Goal: Complete application form: Complete application form

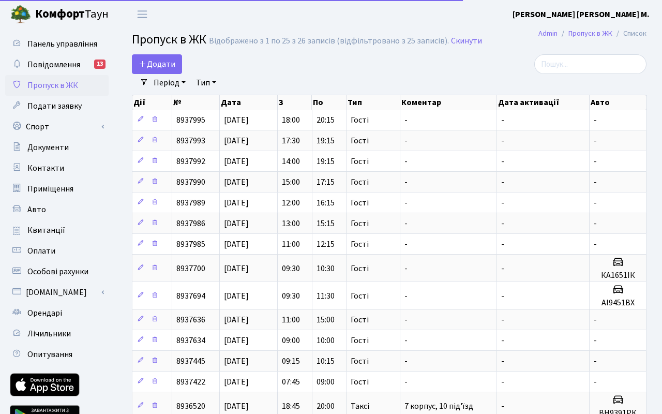
select select "25"
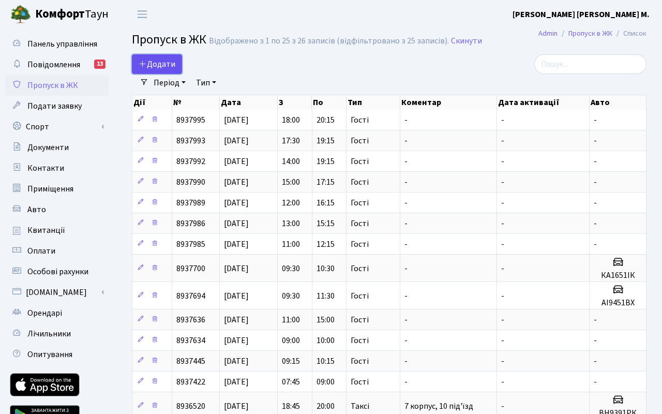
click at [152, 63] on span "Додати" at bounding box center [157, 63] width 37 height 11
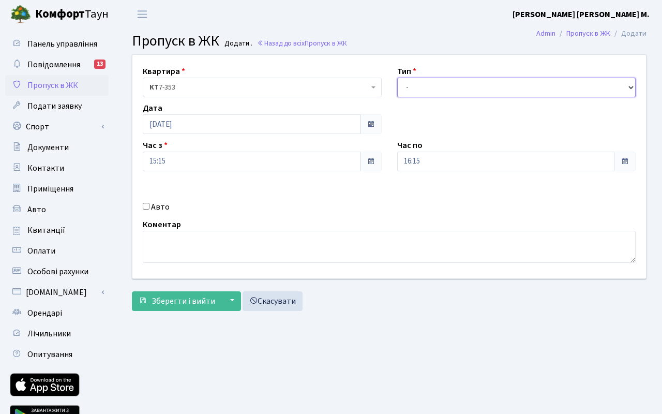
click at [446, 91] on select "- Доставка Таксі Гості Сервіс" at bounding box center [516, 88] width 239 height 20
select select "3"
click at [397, 78] on select "- Доставка Таксі Гості Сервіс" at bounding box center [516, 88] width 239 height 20
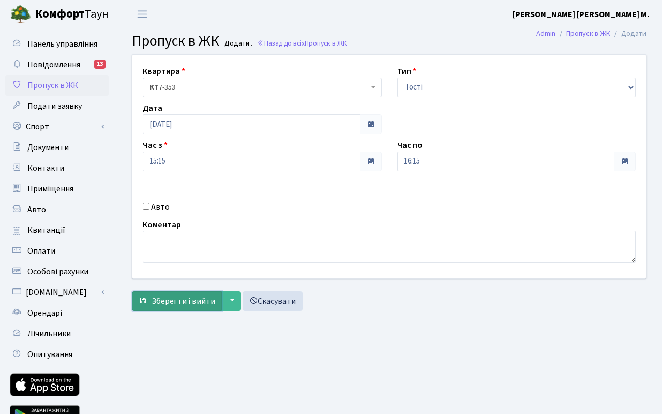
click at [184, 300] on span "Зберегти і вийти" at bounding box center [184, 300] width 64 height 11
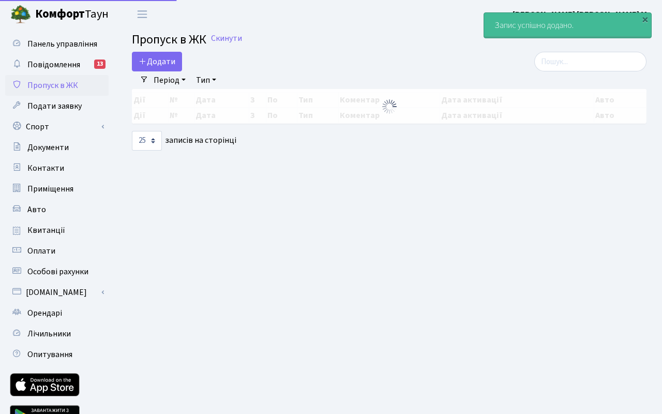
select select "25"
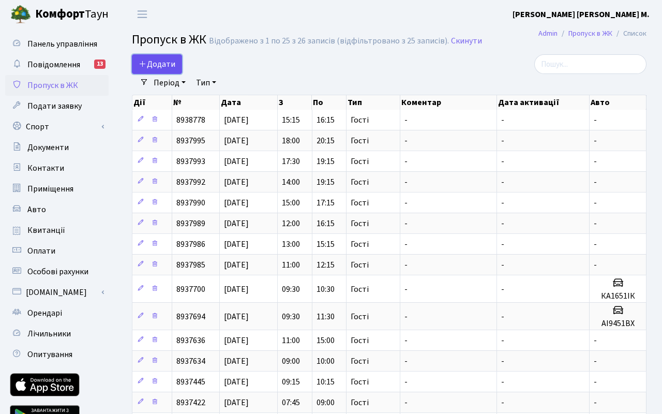
click at [167, 69] on span "Додати" at bounding box center [157, 63] width 37 height 11
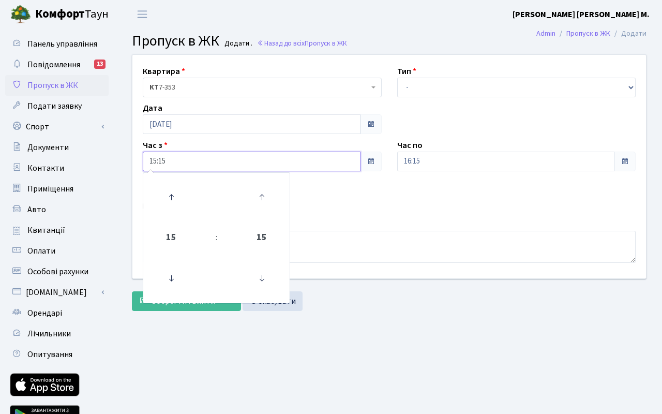
click at [187, 162] on input "15:15" at bounding box center [252, 162] width 218 height 20
click at [175, 198] on icon at bounding box center [171, 197] width 28 height 28
click at [175, 199] on icon at bounding box center [171, 197] width 28 height 28
type input "18:15"
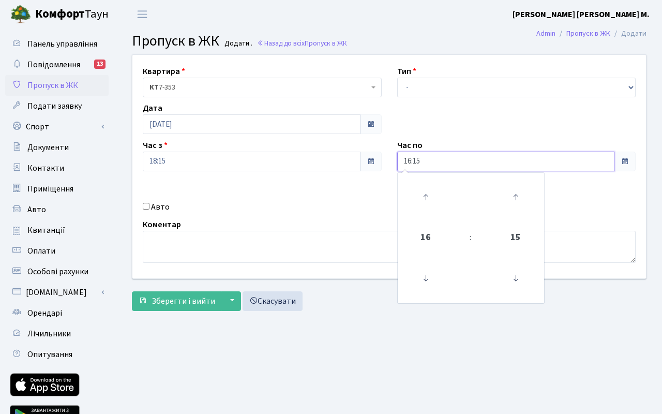
click at [437, 167] on input "16:15" at bounding box center [506, 162] width 218 height 20
click at [423, 198] on icon at bounding box center [426, 197] width 28 height 28
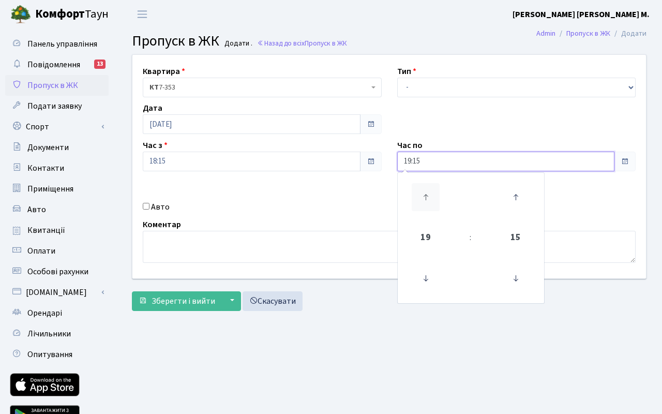
type input "20:15"
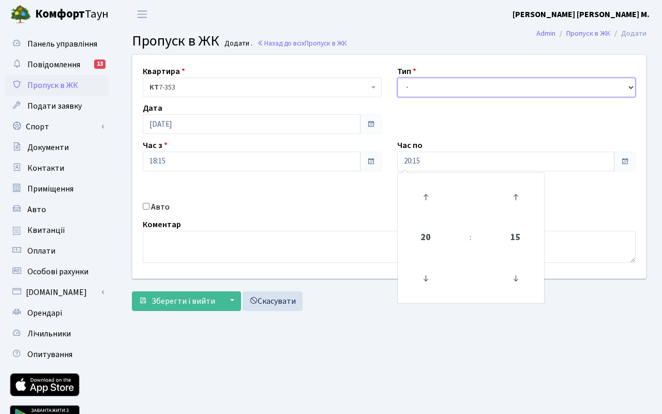
click at [438, 85] on select "- Доставка Таксі Гості Сервіс" at bounding box center [516, 88] width 239 height 20
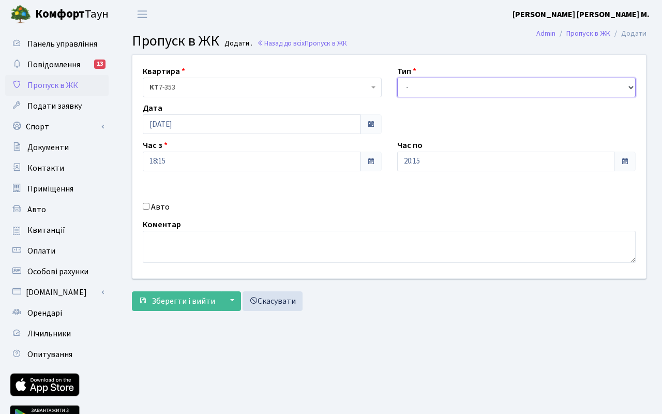
select select "3"
click at [397, 78] on select "- Доставка Таксі Гості Сервіс" at bounding box center [516, 88] width 239 height 20
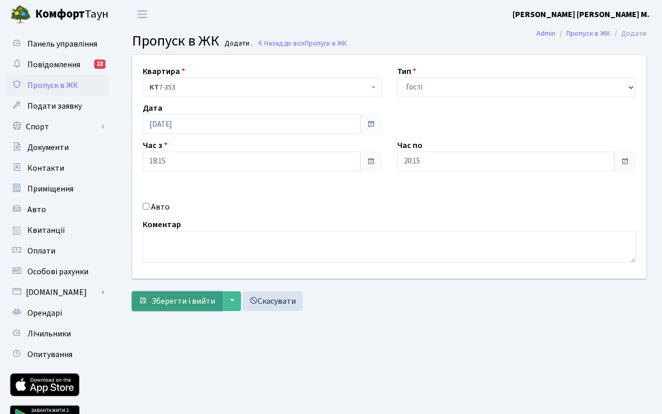
click at [190, 301] on span "Зберегти і вийти" at bounding box center [184, 300] width 64 height 11
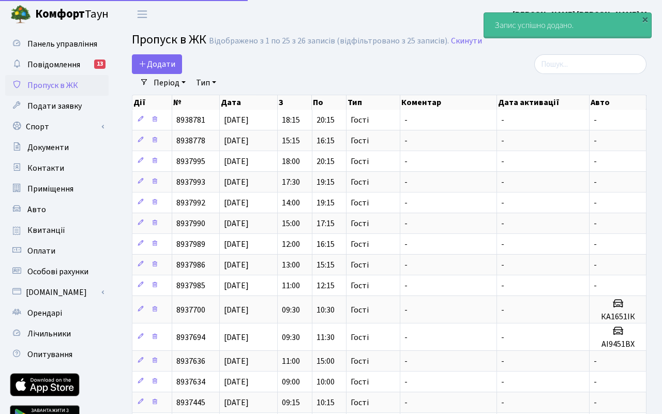
select select "25"
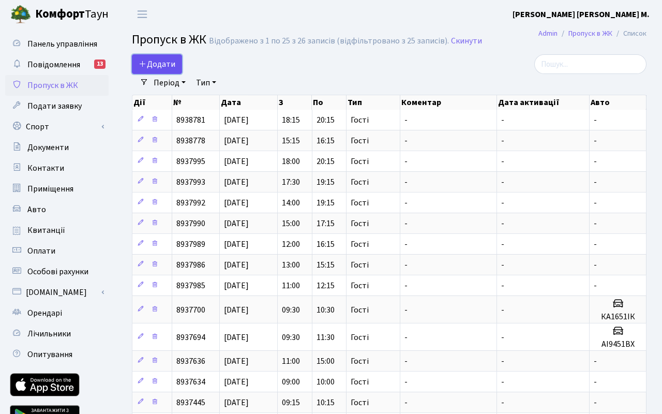
click at [169, 70] on link "Додати" at bounding box center [157, 64] width 50 height 20
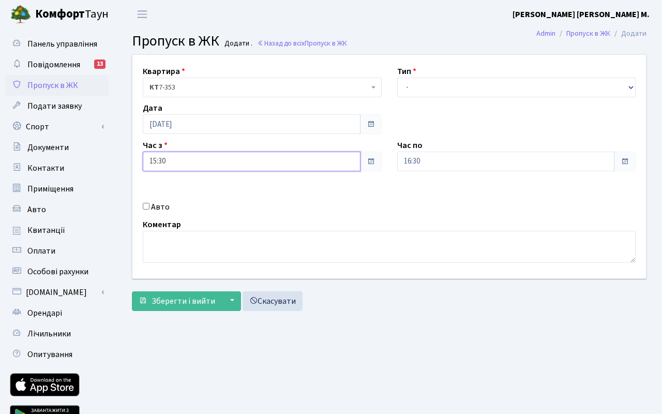
click at [180, 161] on input "15:30" at bounding box center [252, 162] width 218 height 20
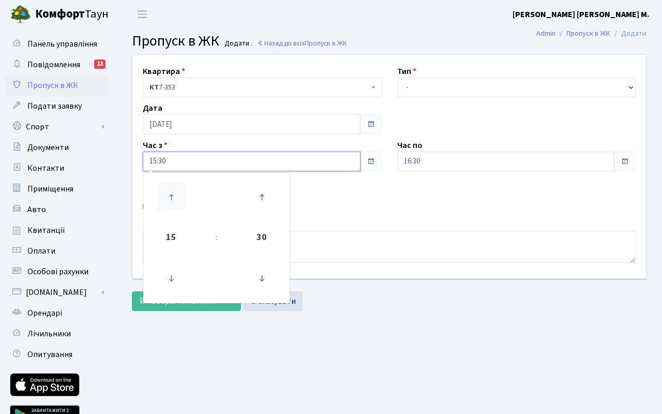
click at [169, 192] on icon at bounding box center [171, 197] width 28 height 28
drag, startPoint x: 169, startPoint y: 192, endPoint x: 175, endPoint y: 192, distance: 5.7
click at [169, 192] on icon at bounding box center [171, 197] width 28 height 28
type input "17:30"
click at [431, 167] on input "16:30" at bounding box center [506, 162] width 218 height 20
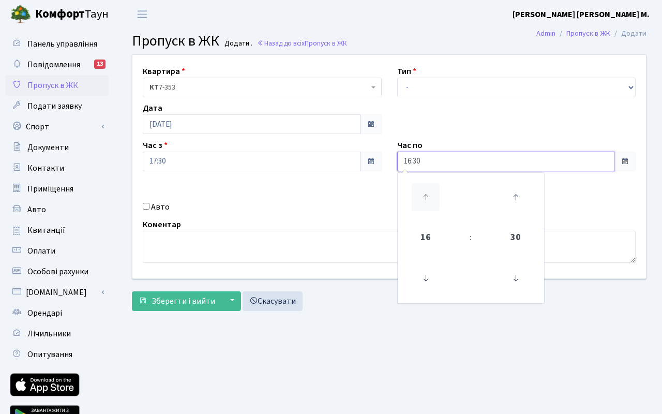
click at [423, 190] on icon at bounding box center [426, 197] width 28 height 28
click at [426, 201] on icon at bounding box center [426, 197] width 28 height 28
type input "20:30"
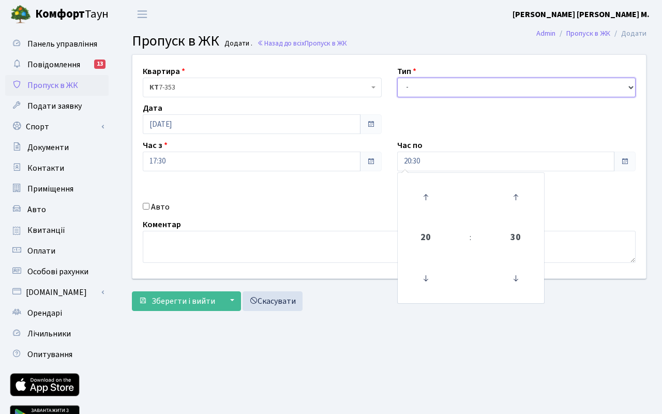
click at [434, 89] on select "- Доставка Таксі Гості Сервіс" at bounding box center [516, 88] width 239 height 20
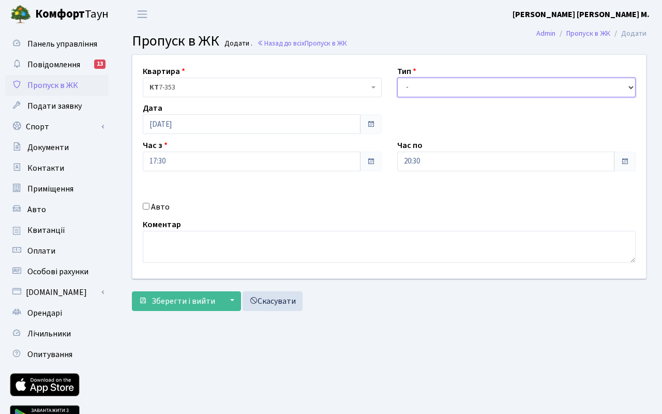
select select "3"
click at [397, 78] on select "- Доставка Таксі Гості Сервіс" at bounding box center [516, 88] width 239 height 20
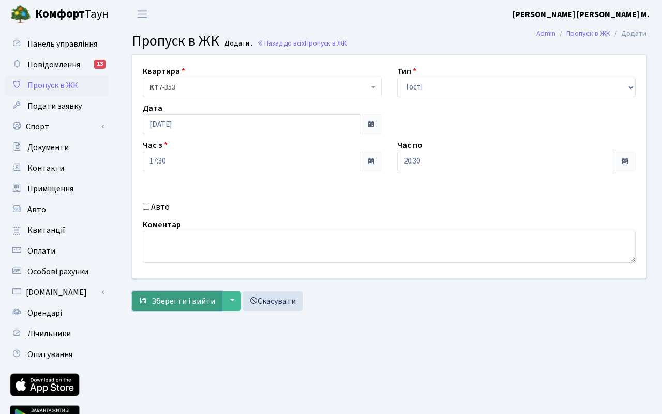
click at [171, 302] on span "Зберегти і вийти" at bounding box center [184, 300] width 64 height 11
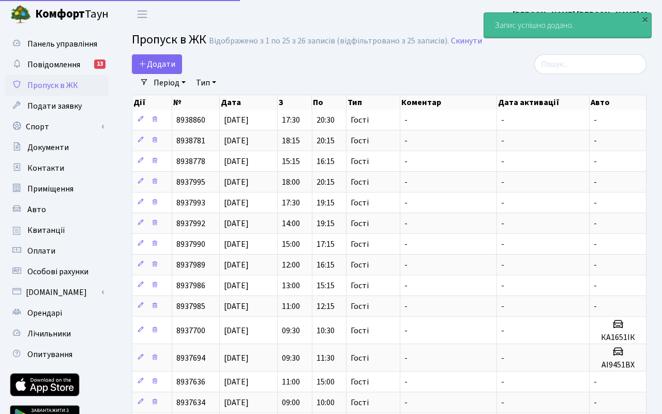
select select "25"
